Goal: Task Accomplishment & Management: Complete application form

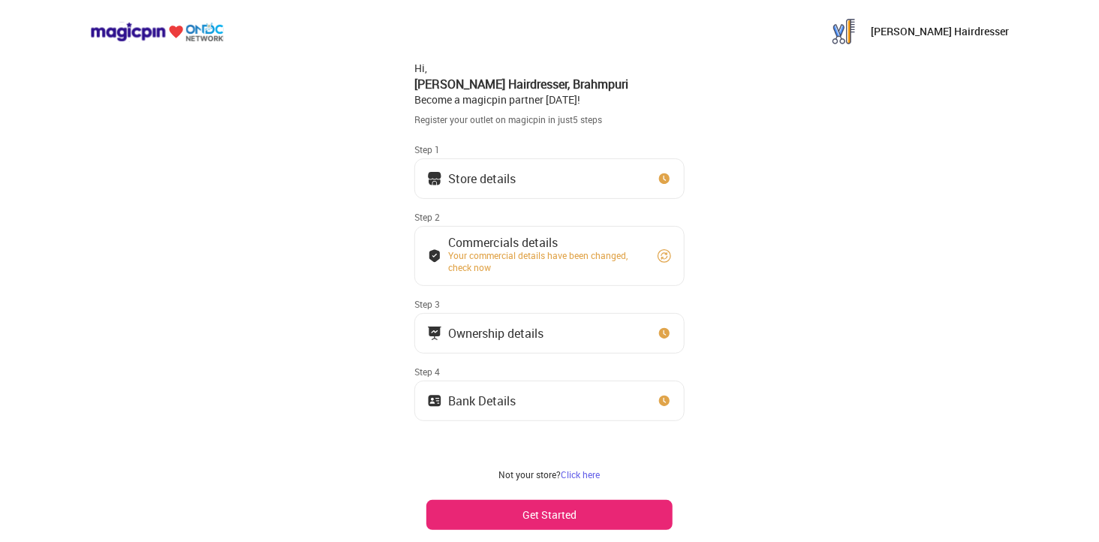
click at [476, 182] on div "Store details" at bounding box center [482, 179] width 68 height 8
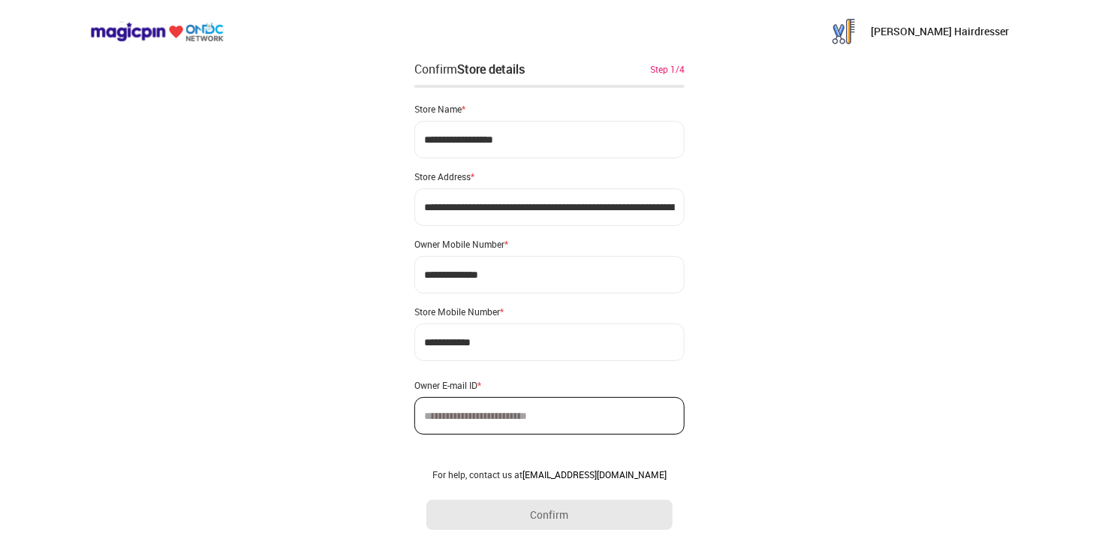
click at [906, 242] on div "**********" at bounding box center [549, 285] width 1099 height 570
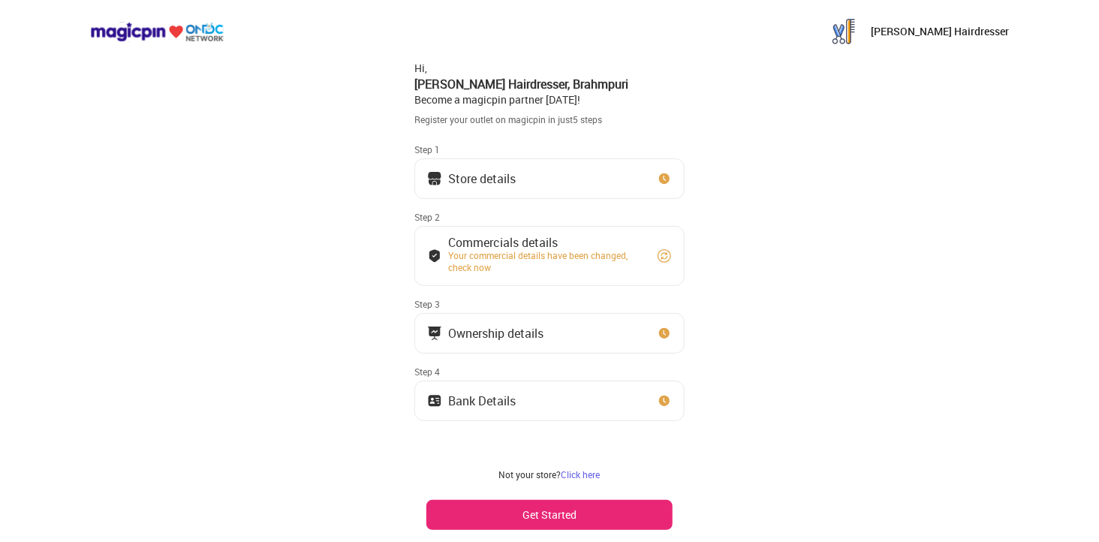
click at [515, 246] on div "Commercials details" at bounding box center [545, 243] width 195 height 8
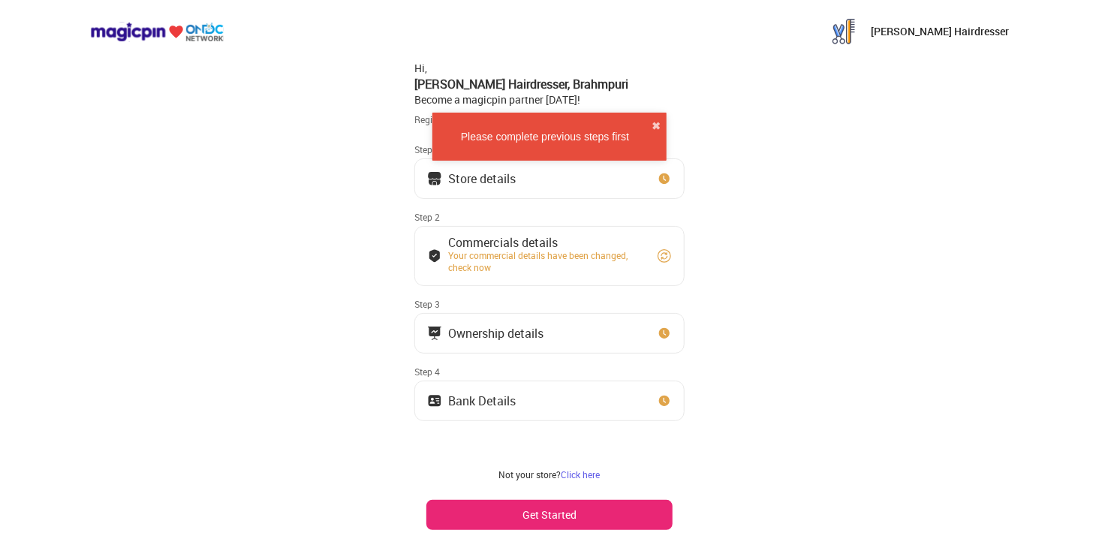
click at [329, 284] on div "[PERSON_NAME] Hairdresser Hi, [PERSON_NAME] Hairdresser , Brahmpuri Become a ma…" at bounding box center [549, 278] width 1099 height 556
